Goal: Task Accomplishment & Management: Use online tool/utility

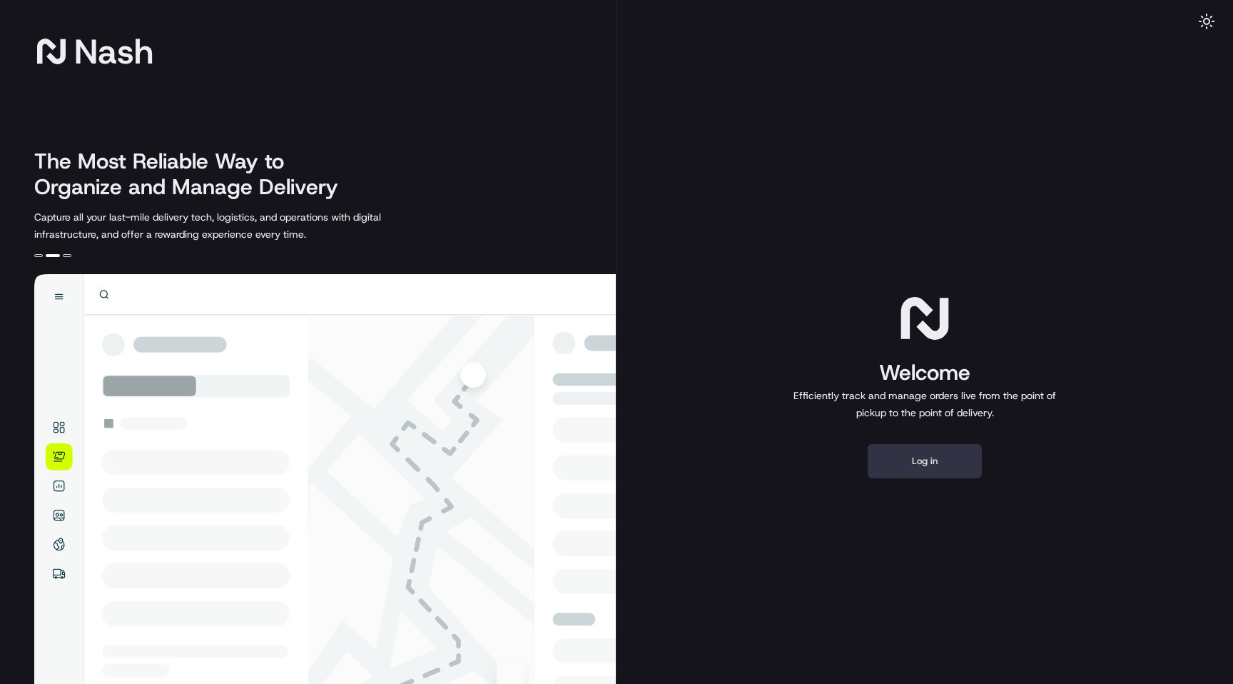
click at [937, 458] on button "Log in" at bounding box center [925, 461] width 114 height 34
